Goal: Information Seeking & Learning: Learn about a topic

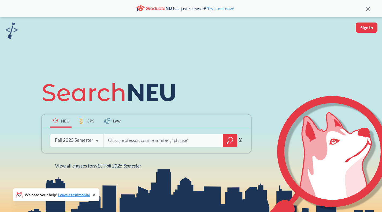
click at [92, 143] on div "Fall 2025 Semester Fall 2025 Semester Summer 2 2025 Semester Summer Full 2025 S…" at bounding box center [76, 140] width 53 height 13
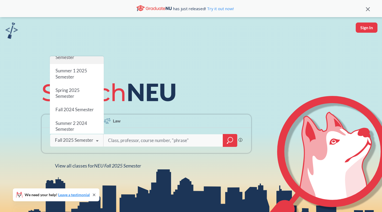
scroll to position [43, 0]
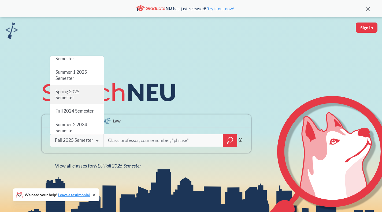
click at [76, 92] on span "Spring 2025 Semester" at bounding box center [67, 95] width 24 height 12
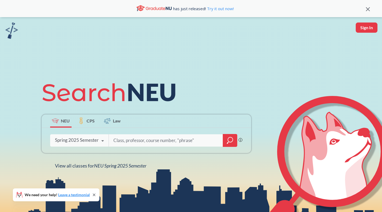
click at [102, 142] on icon at bounding box center [103, 141] width 10 height 15
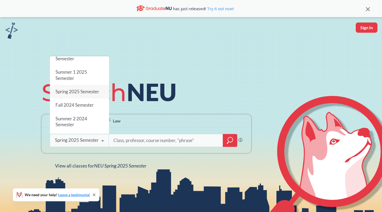
click at [102, 142] on icon at bounding box center [103, 141] width 10 height 15
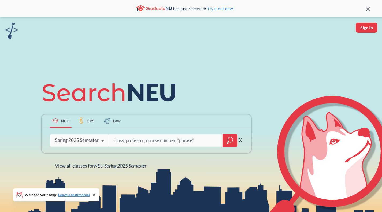
click at [135, 140] on input "search" at bounding box center [166, 140] width 106 height 11
click at [131, 142] on input "search" at bounding box center [166, 140] width 106 height 11
type input "sports"
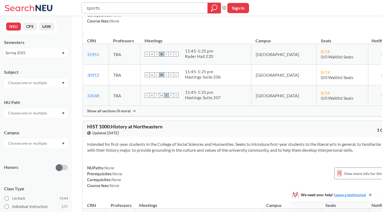
scroll to position [3989, 0]
click at [122, 5] on input "sports" at bounding box center [145, 7] width 118 height 9
type input "brand management"
